Goal: Task Accomplishment & Management: Manage account settings

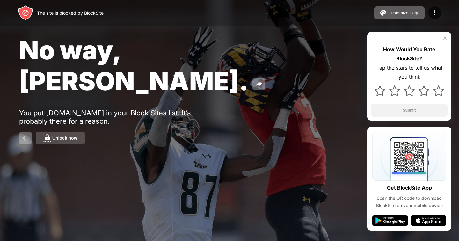
click at [73, 135] on div "Unlock now" at bounding box center [64, 137] width 25 height 5
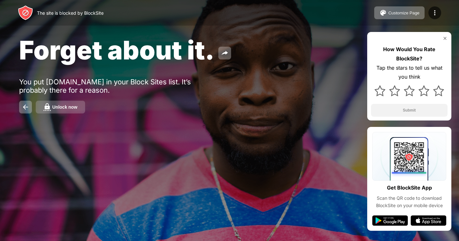
click at [67, 109] on div "Unlock now" at bounding box center [64, 106] width 25 height 5
